Goal: Consume media (video, audio)

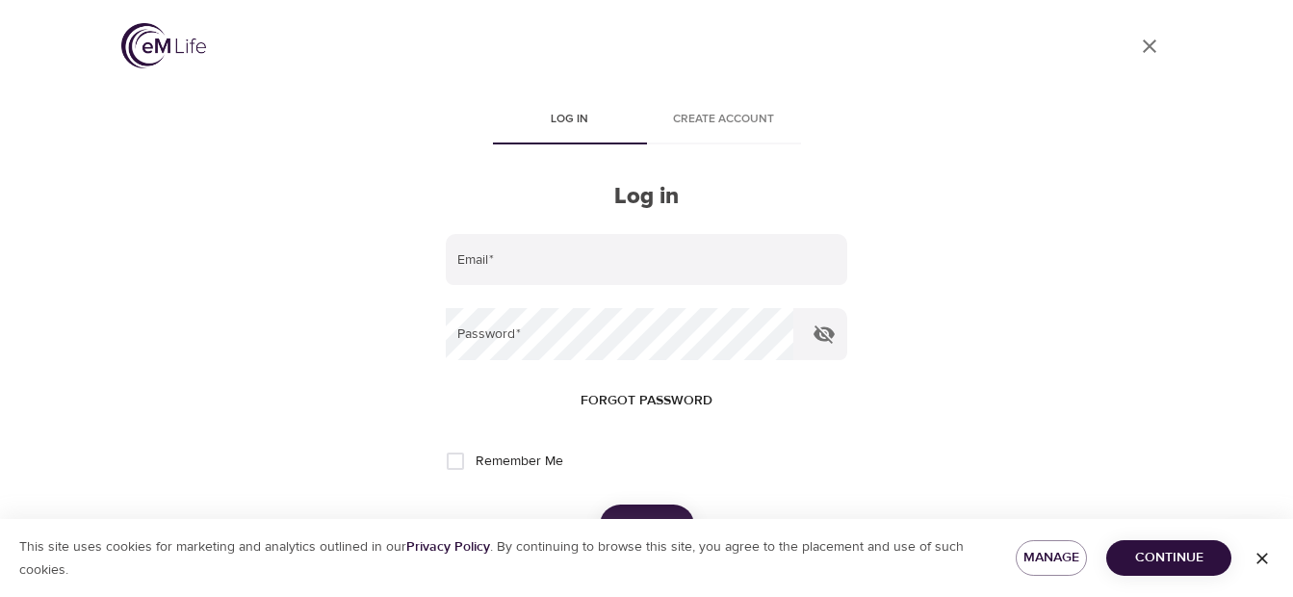
scroll to position [72, 0]
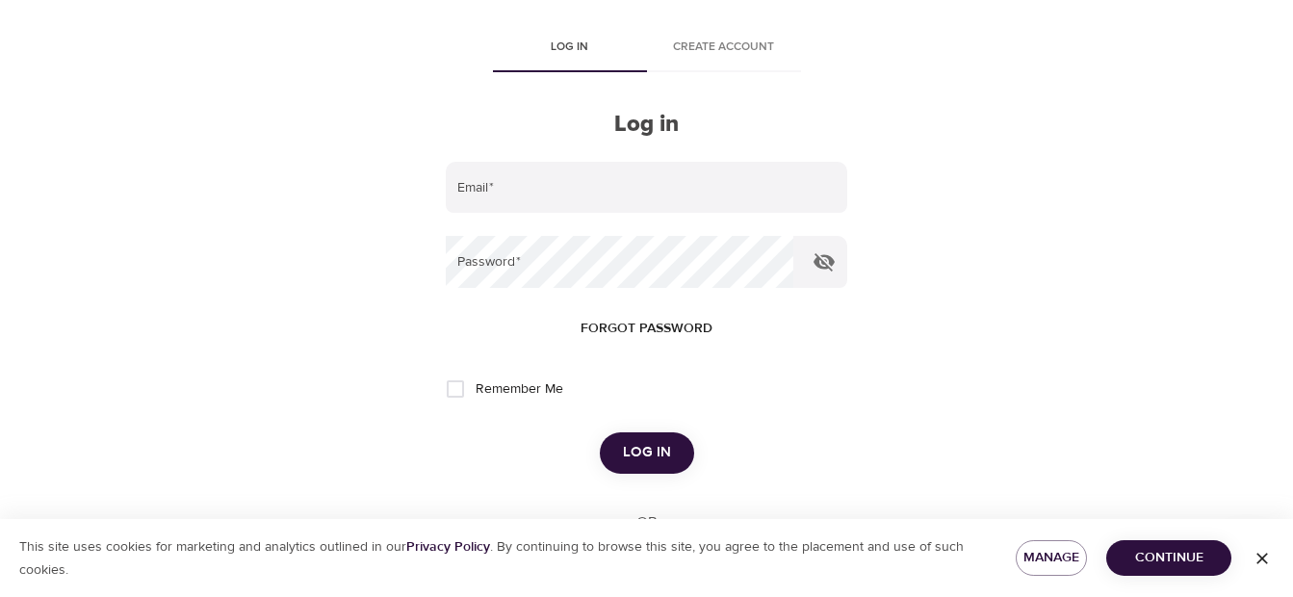
type input "pamhong@msn.com"
click at [648, 454] on span "Log in" at bounding box center [647, 452] width 48 height 25
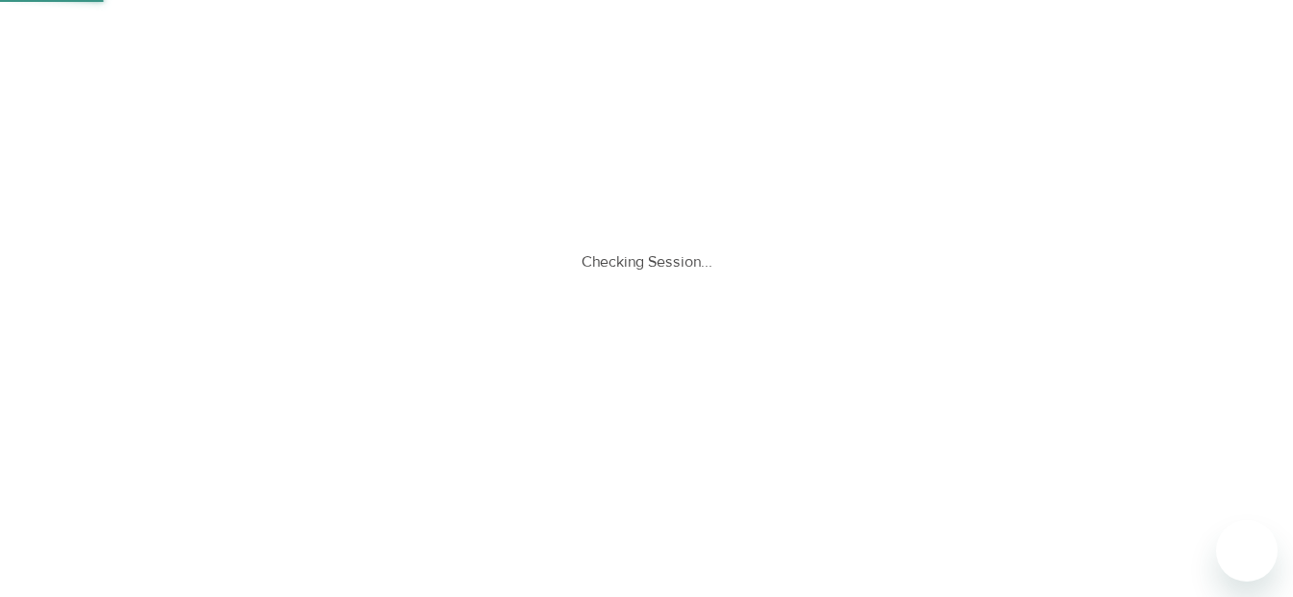
scroll to position [0, 0]
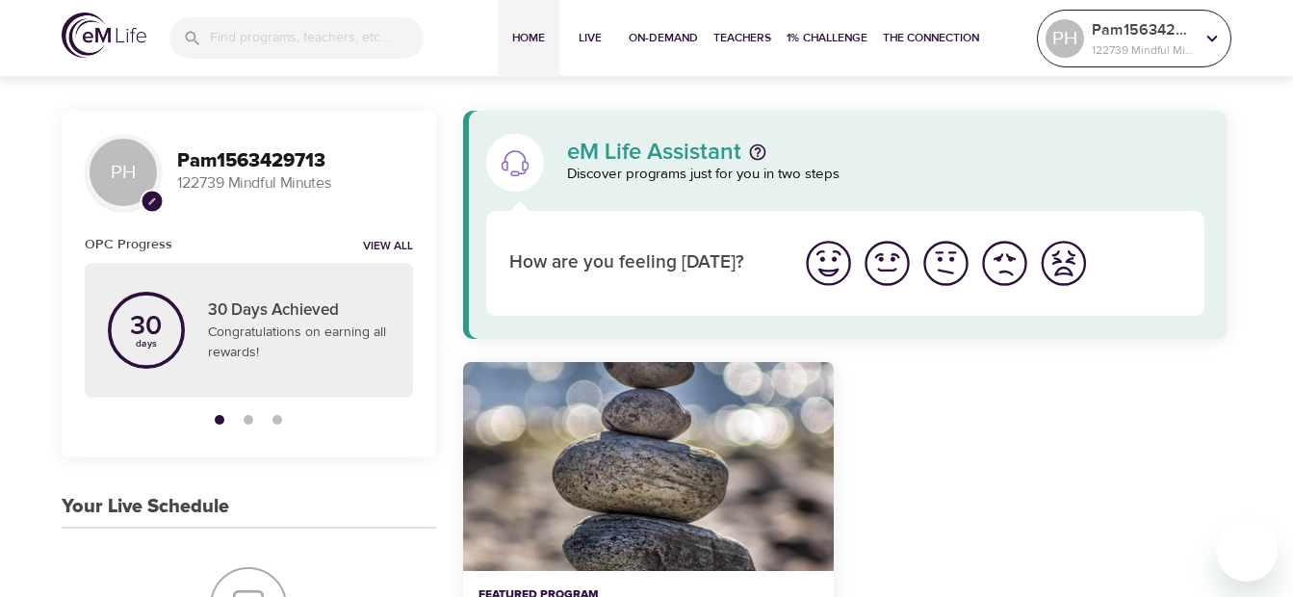
click at [1206, 35] on icon at bounding box center [1211, 38] width 21 height 21
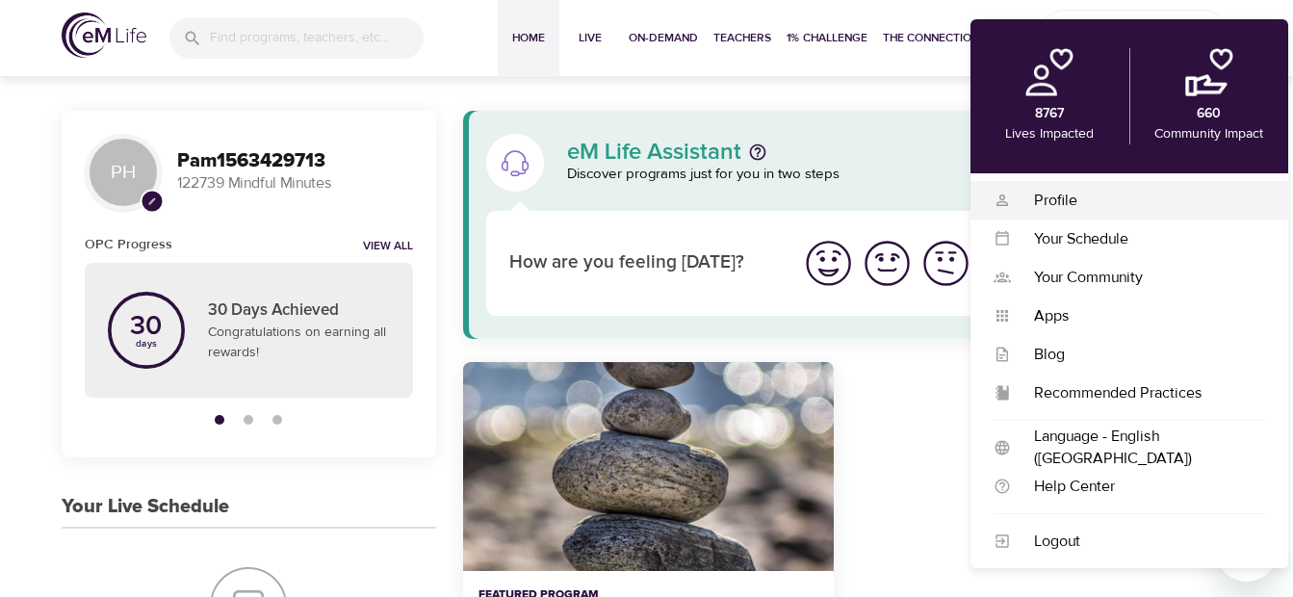
click at [1061, 201] on div "Profile" at bounding box center [1138, 201] width 254 height 22
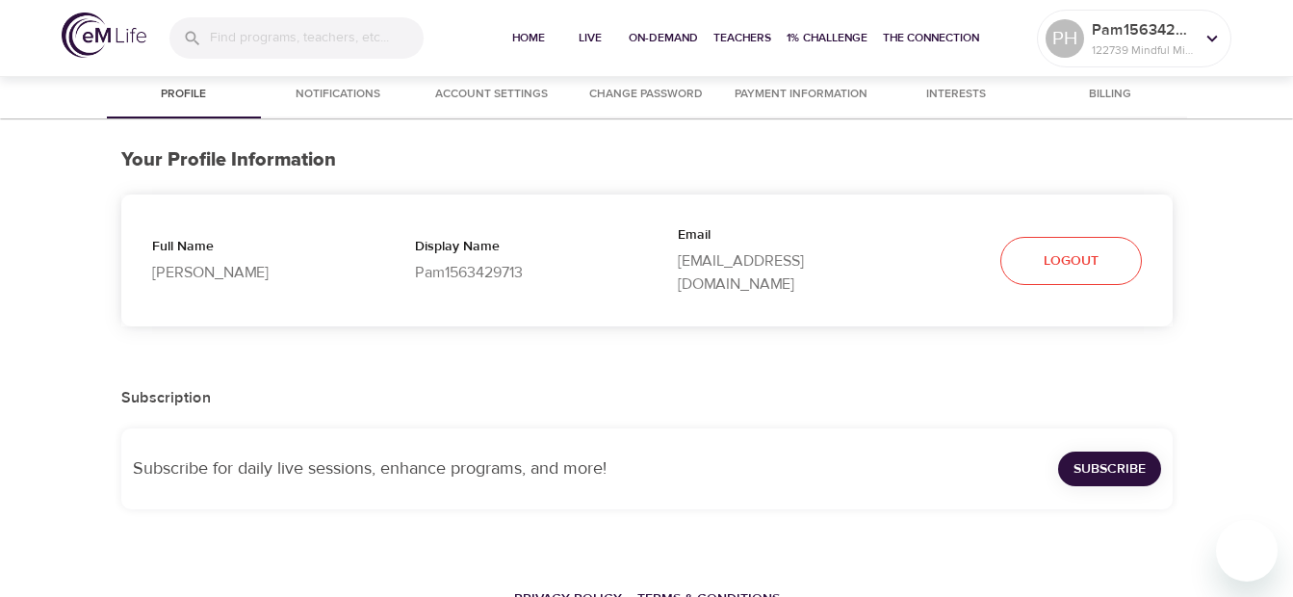
select select "10"
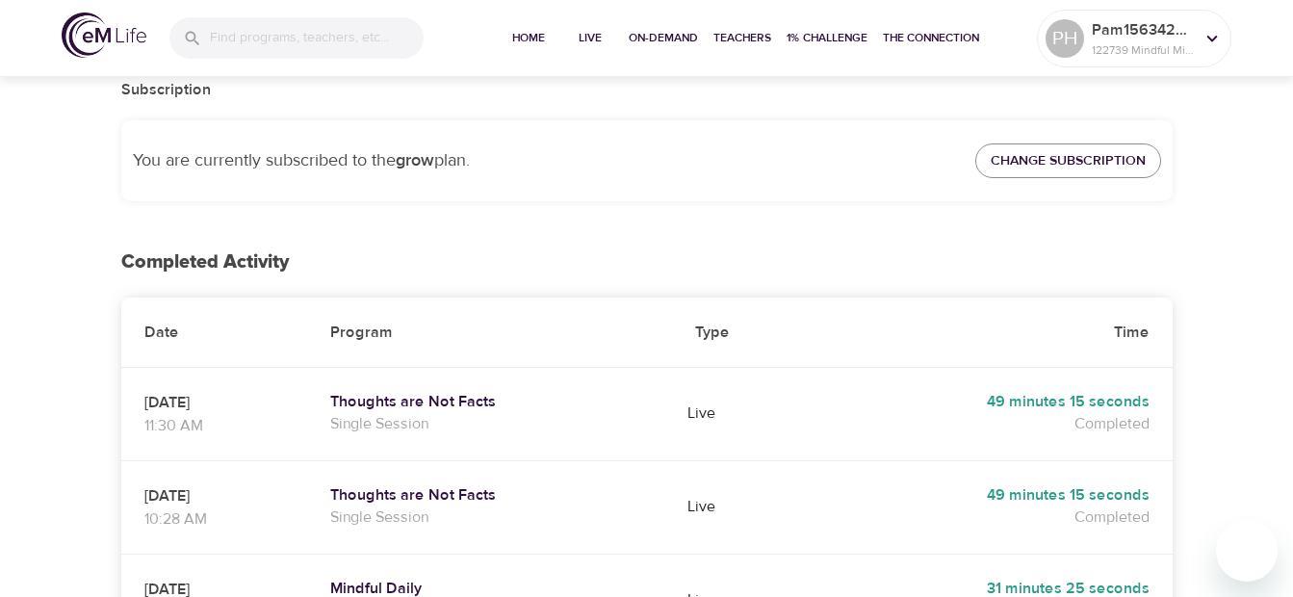
scroll to position [373, 0]
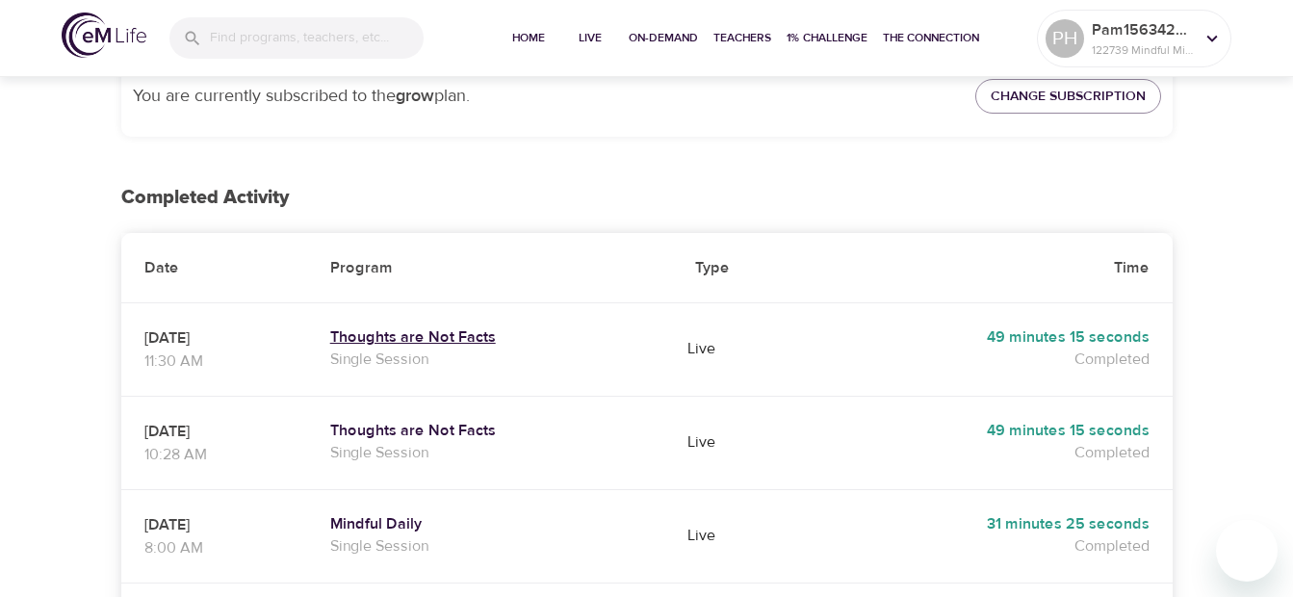
click at [414, 327] on h5 "Thoughts are Not Facts" at bounding box center [490, 337] width 320 height 20
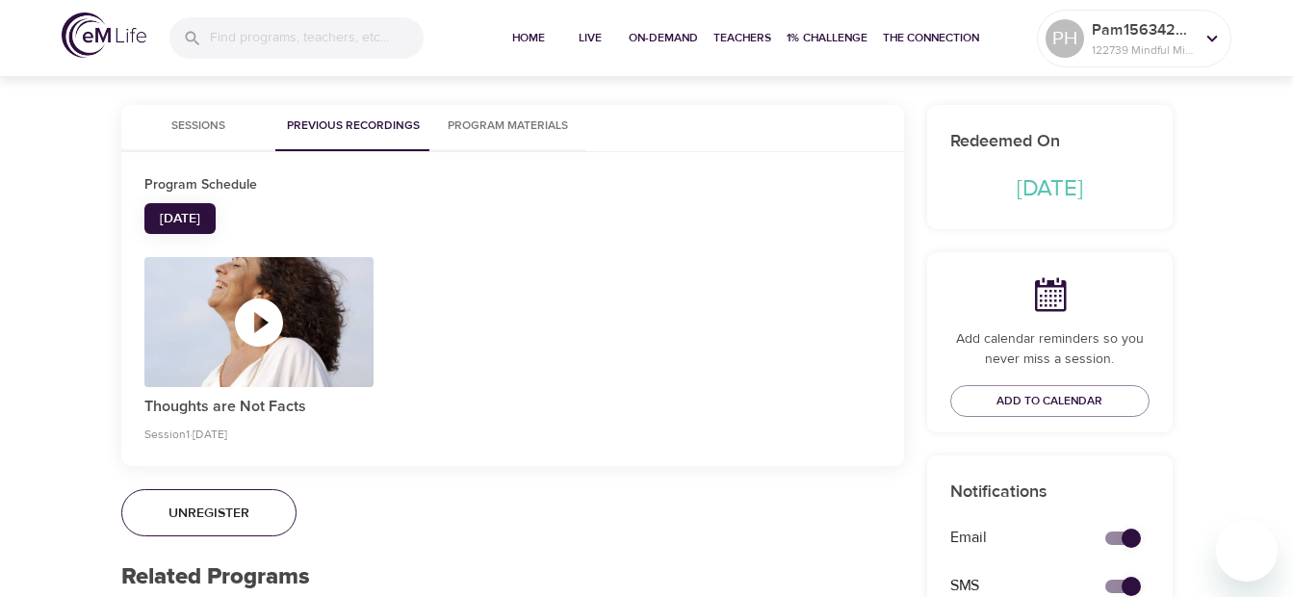
scroll to position [411, 0]
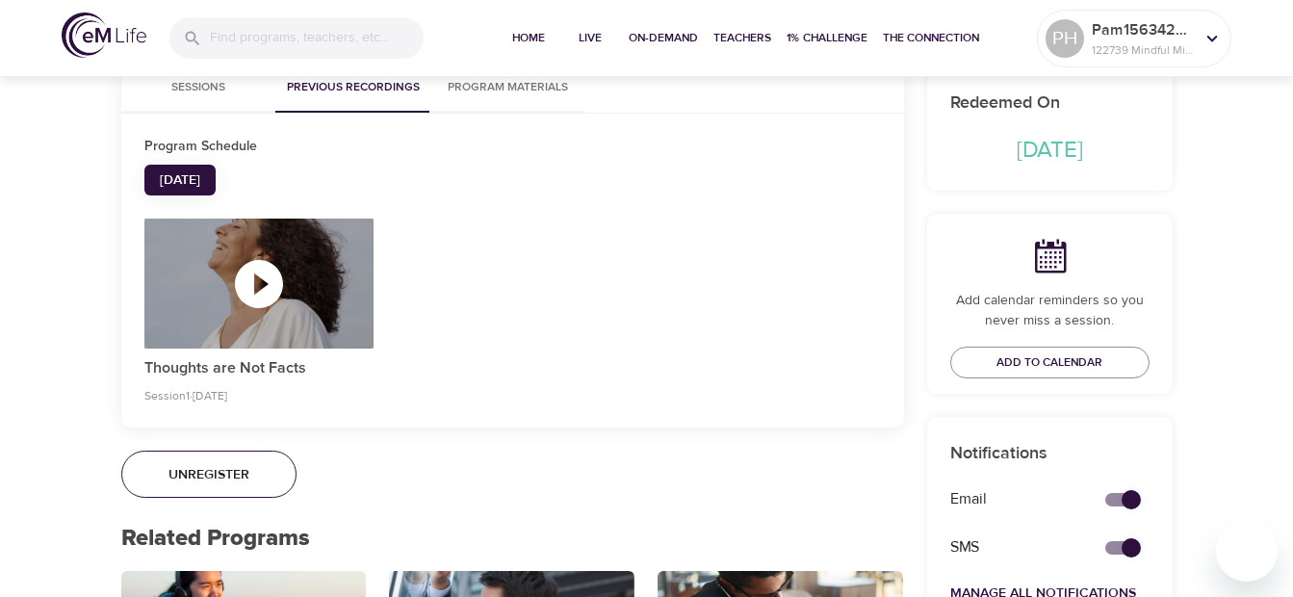
click at [263, 282] on icon "button" at bounding box center [259, 284] width 58 height 58
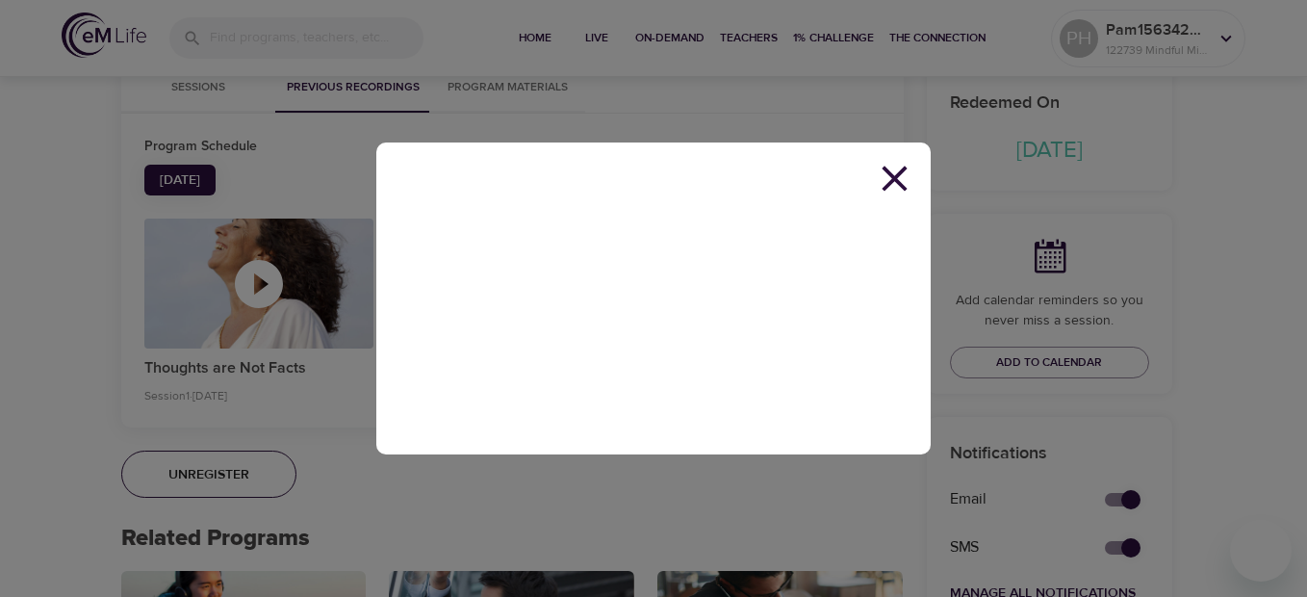
click at [894, 173] on icon at bounding box center [894, 178] width 43 height 43
